Goal: Task Accomplishment & Management: Manage account settings

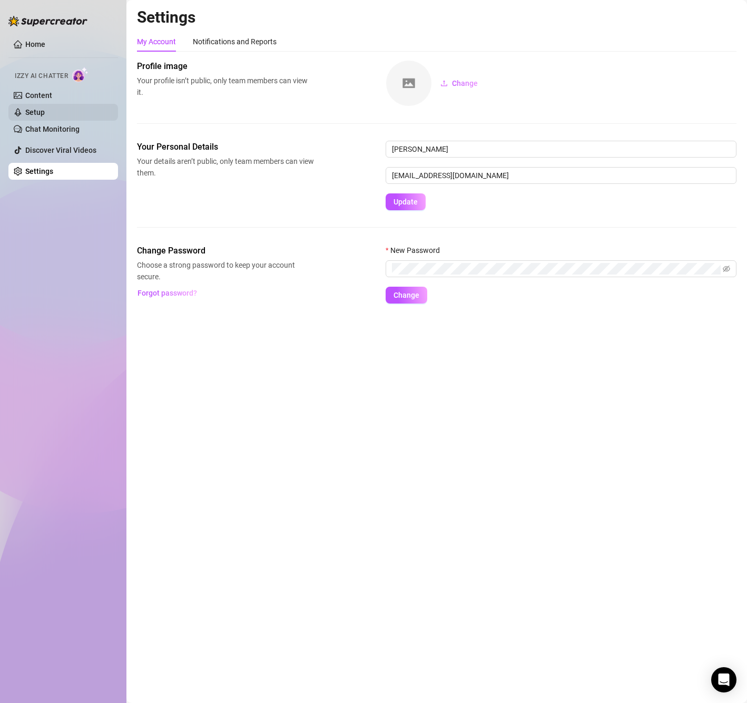
click at [45, 109] on link "Setup" at bounding box center [34, 112] width 19 height 8
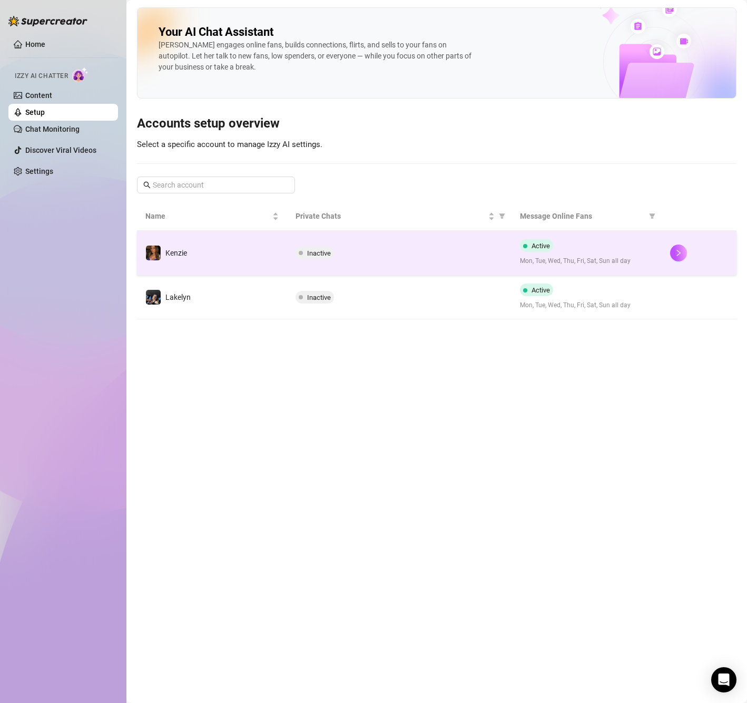
click at [569, 239] on div "Active Mon, Tue, Wed, Thu, Fri, Sat, Sun all day" at bounding box center [586, 252] width 133 height 27
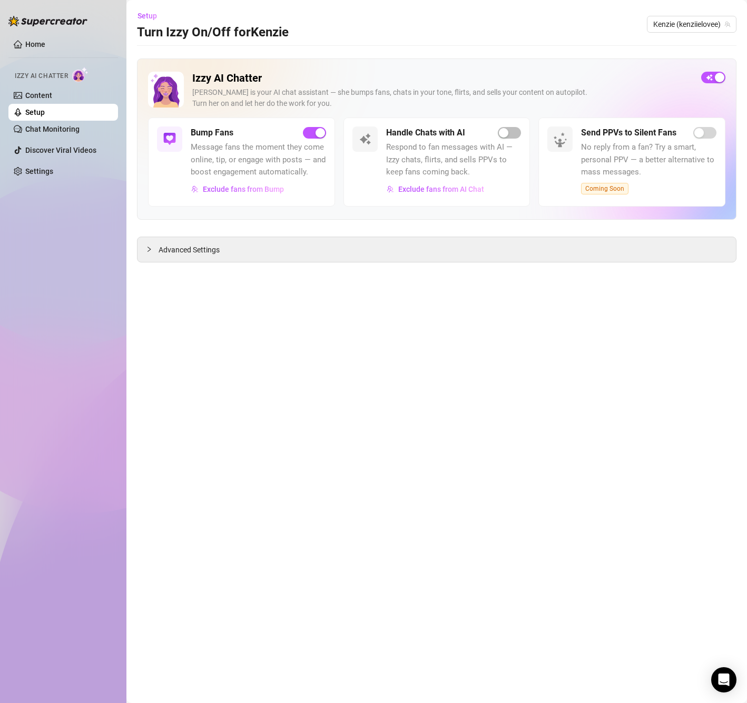
click at [513, 141] on div "Handle Chats with AI Respond to fan messages with AI — Izzy chats, flirts, and …" at bounding box center [453, 161] width 135 height 71
click at [513, 135] on span "button" at bounding box center [509, 133] width 23 height 12
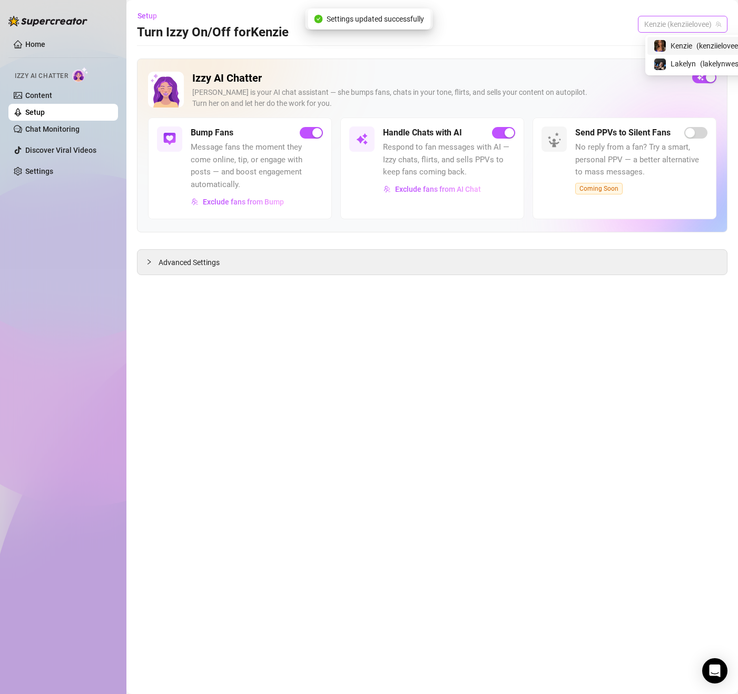
click at [696, 26] on span "Kenzie (kenziielovee)" at bounding box center [682, 24] width 77 height 16
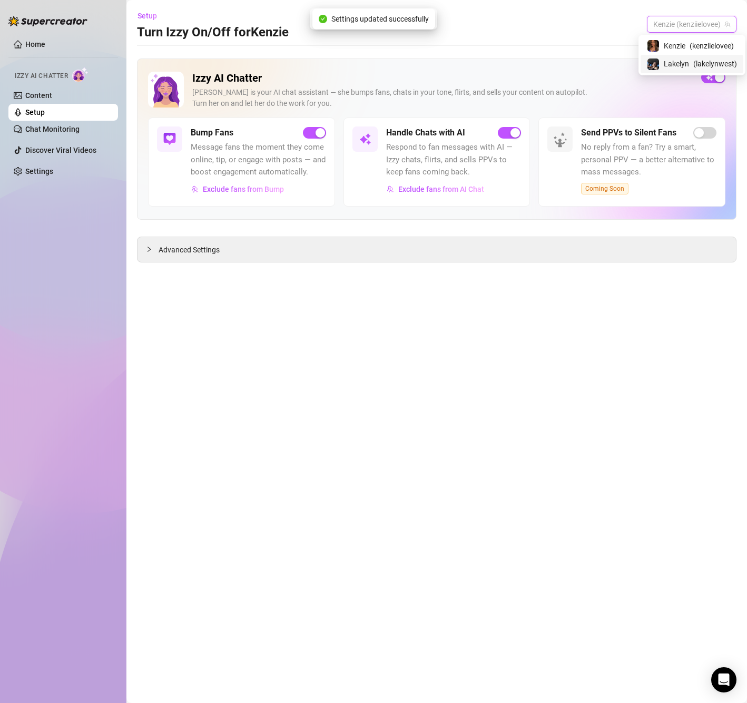
click at [675, 63] on span "Lakelyn" at bounding box center [676, 64] width 25 height 12
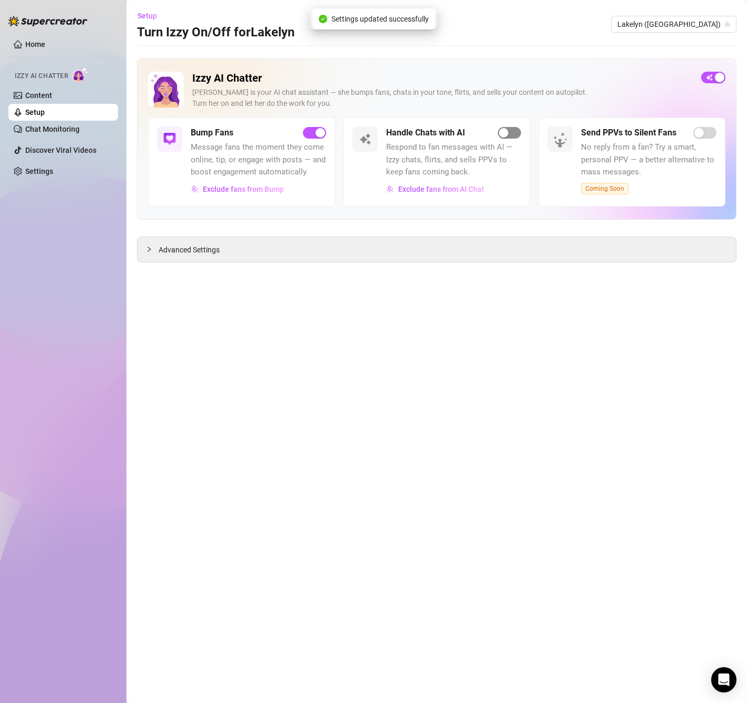
click at [513, 132] on span "button" at bounding box center [509, 133] width 23 height 12
click at [531, 318] on main "Setup Turn Izzy On/Off for [GEOGRAPHIC_DATA] ([GEOGRAPHIC_DATA]) Izzy AI Chatte…" at bounding box center [436, 351] width 621 height 703
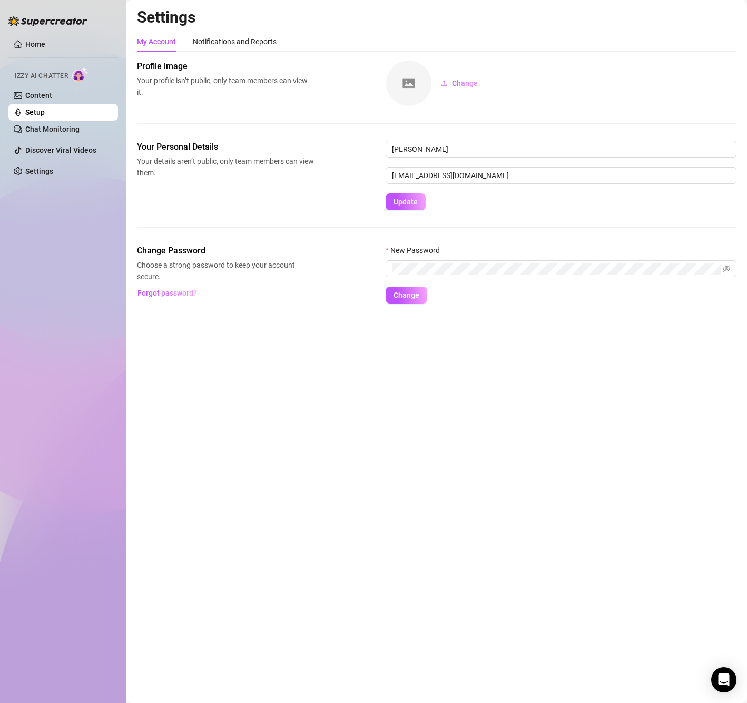
click at [45, 115] on link "Setup" at bounding box center [34, 112] width 19 height 8
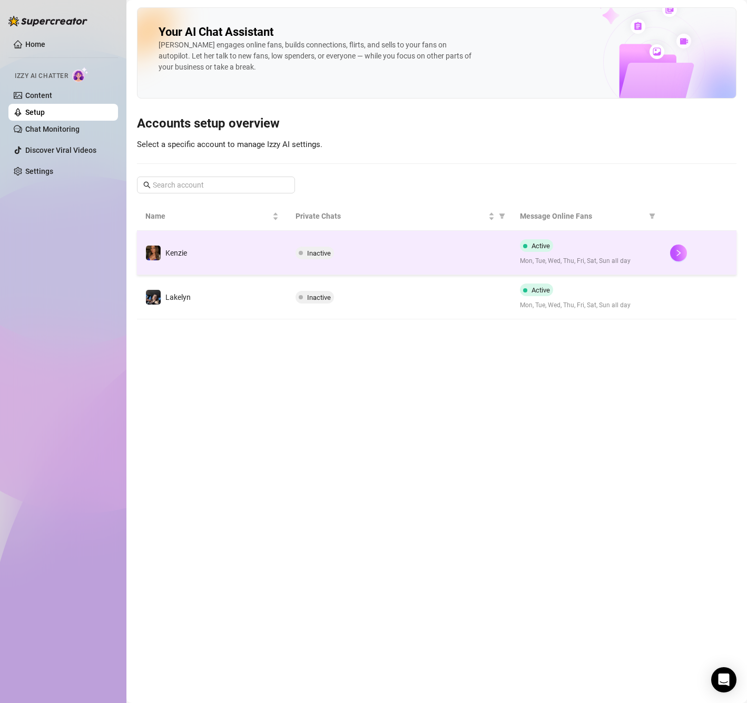
click at [555, 249] on div "Active Mon, Tue, Wed, Thu, Fri, Sat, Sun all day" at bounding box center [586, 252] width 133 height 27
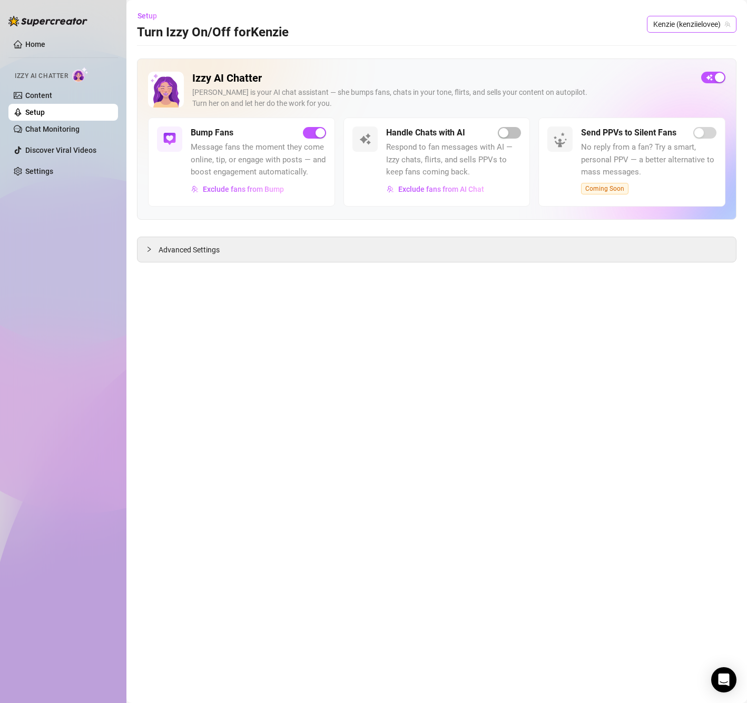
click at [713, 25] on span "Kenzie (kenziielovee)" at bounding box center [691, 24] width 77 height 16
click at [685, 66] on span "Lakelyn" at bounding box center [676, 64] width 25 height 12
click at [476, 309] on main "Setup Turn Izzy On/Off for [GEOGRAPHIC_DATA] ([GEOGRAPHIC_DATA]) Izzy AI Chatte…" at bounding box center [436, 351] width 621 height 703
